Goal: Information Seeking & Learning: Learn about a topic

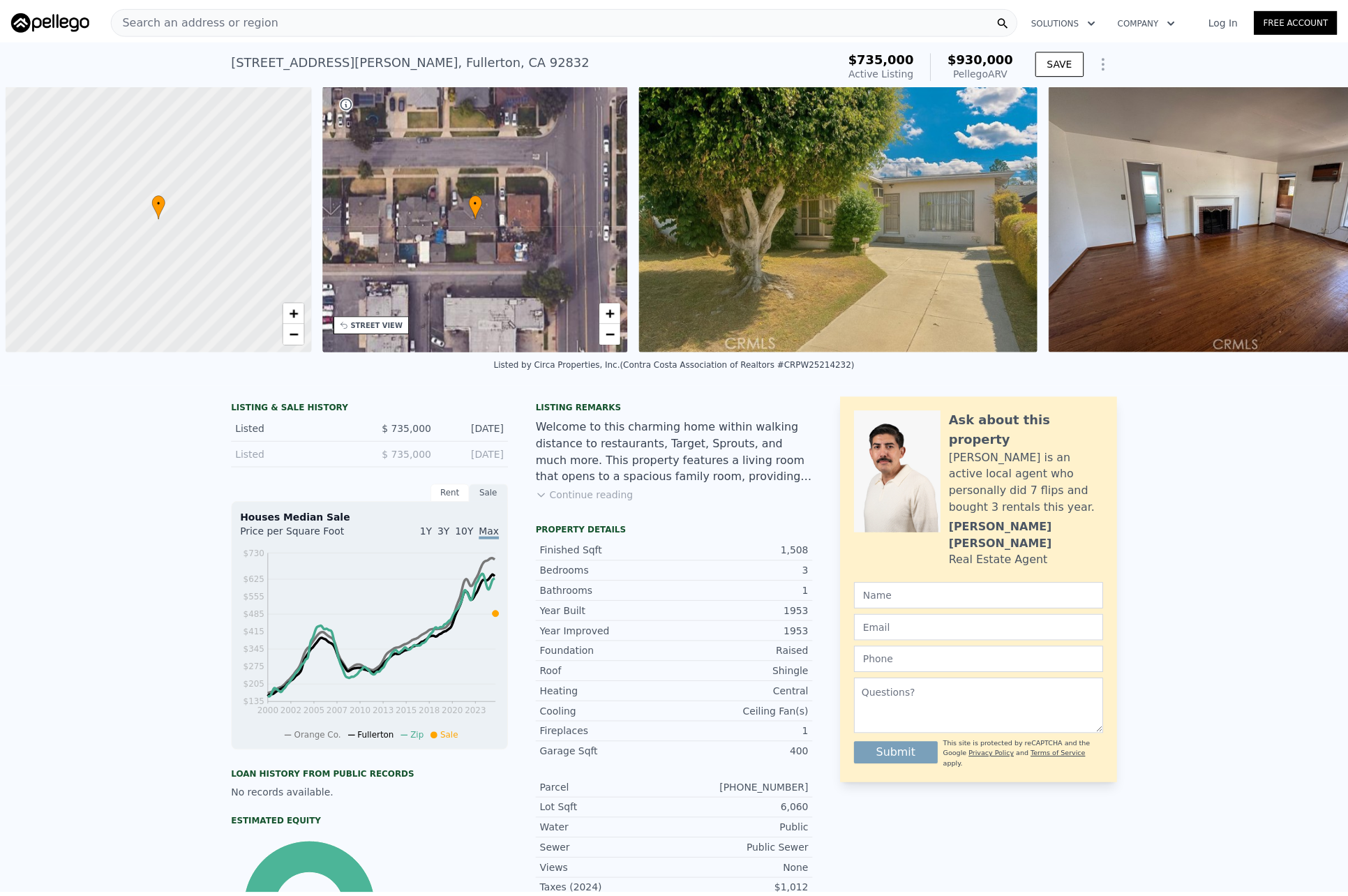
scroll to position [0, 6]
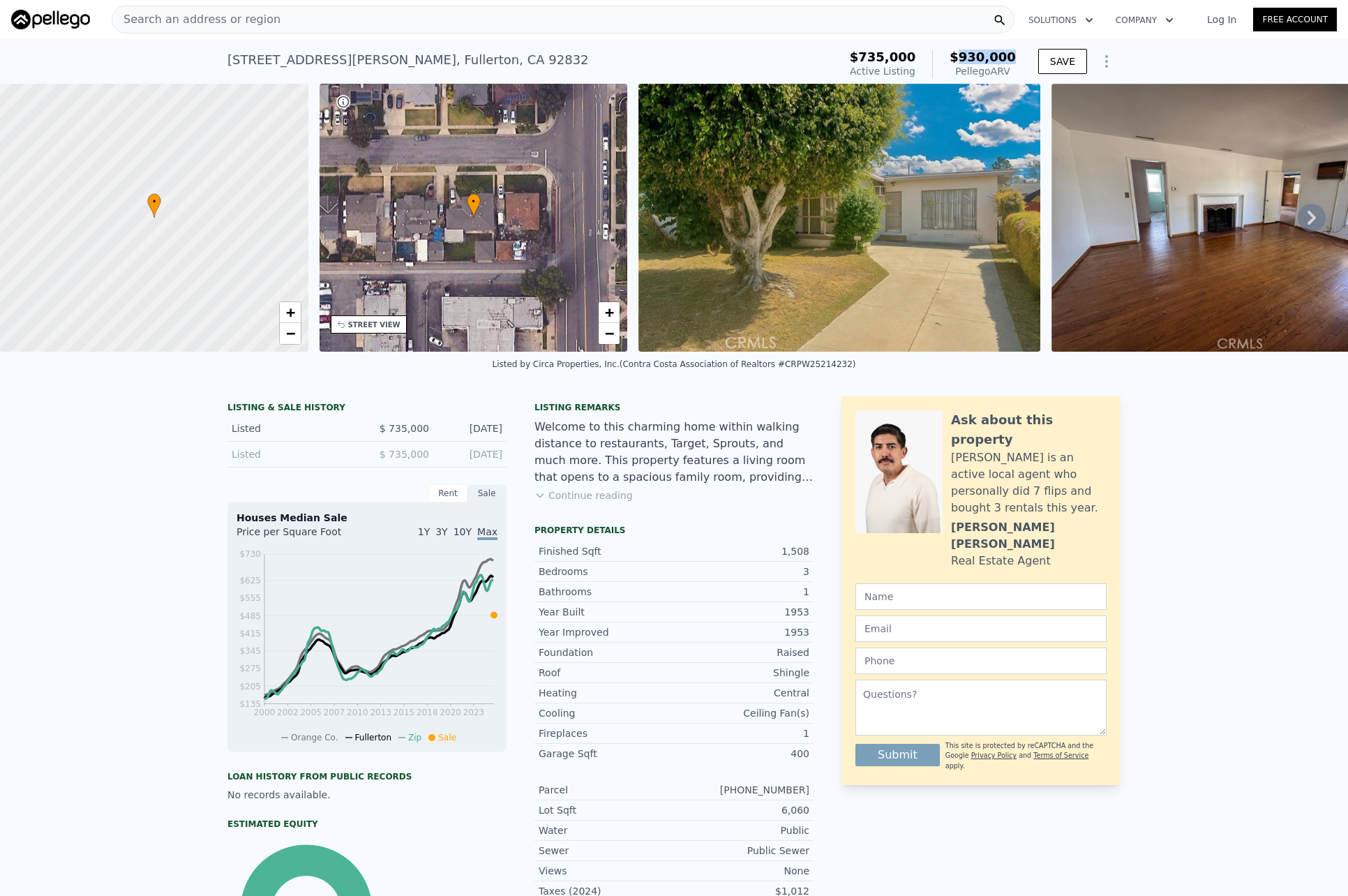
drag, startPoint x: 1015, startPoint y: 57, endPoint x: 960, endPoint y: 60, distance: 55.1
click at [960, 60] on div "$735,000 Active Listing $930,000 Pellego ARV" at bounding box center [933, 64] width 177 height 39
copy span "930,000"
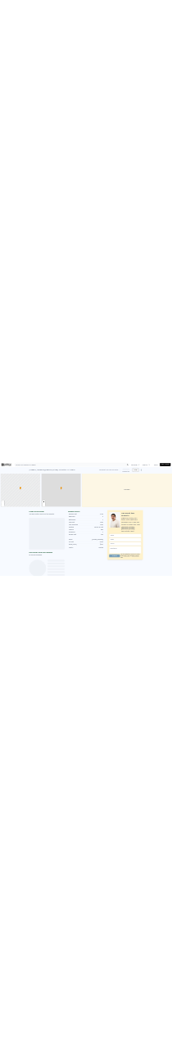
scroll to position [0, 7]
